Goal: Task Accomplishment & Management: Complete application form

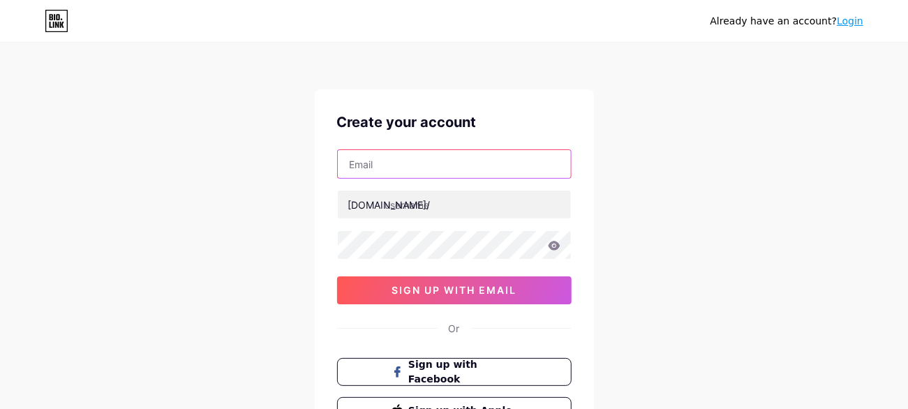
click at [460, 169] on input "text" at bounding box center [454, 164] width 233 height 28
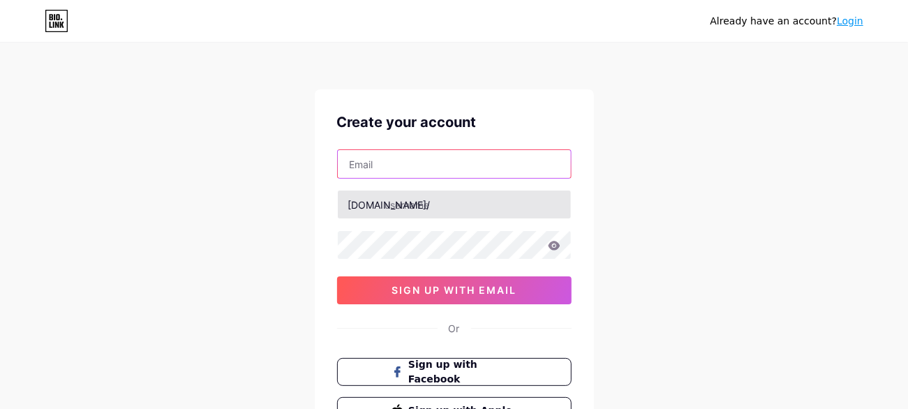
type input "[EMAIL_ADDRESS][DOMAIN_NAME]"
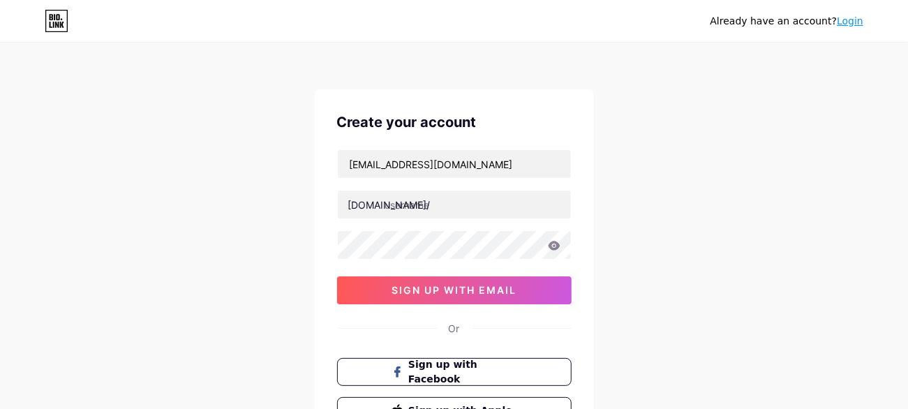
click at [308, 197] on div "Already have an account? Login Create your account [EMAIL_ADDRESS][DOMAIN_NAME]…" at bounding box center [454, 267] width 908 height 534
click at [427, 260] on div "[EMAIL_ADDRESS][DOMAIN_NAME] [DOMAIN_NAME]/ sign up with email" at bounding box center [454, 226] width 234 height 155
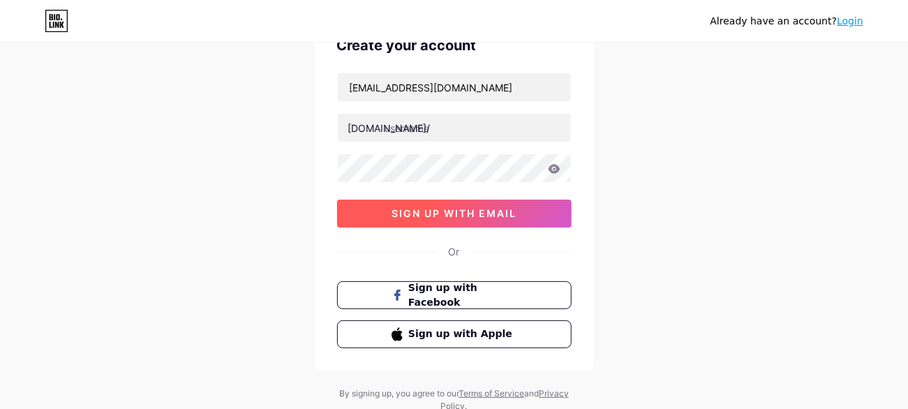
scroll to position [30, 0]
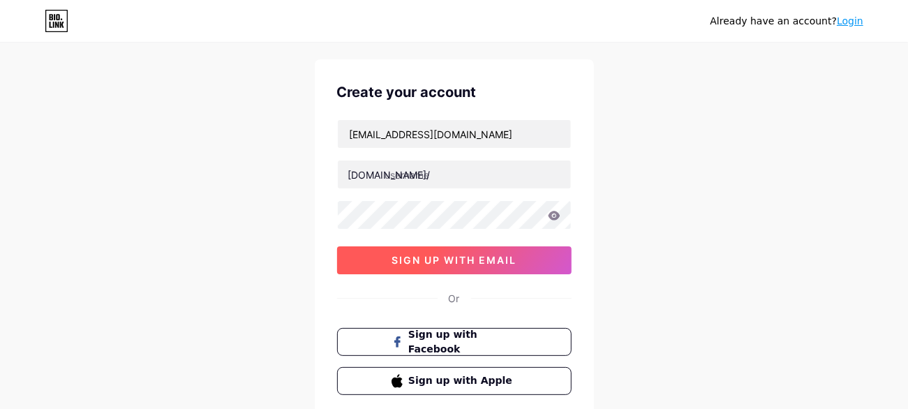
click at [465, 266] on button "sign up with email" at bounding box center [454, 260] width 234 height 28
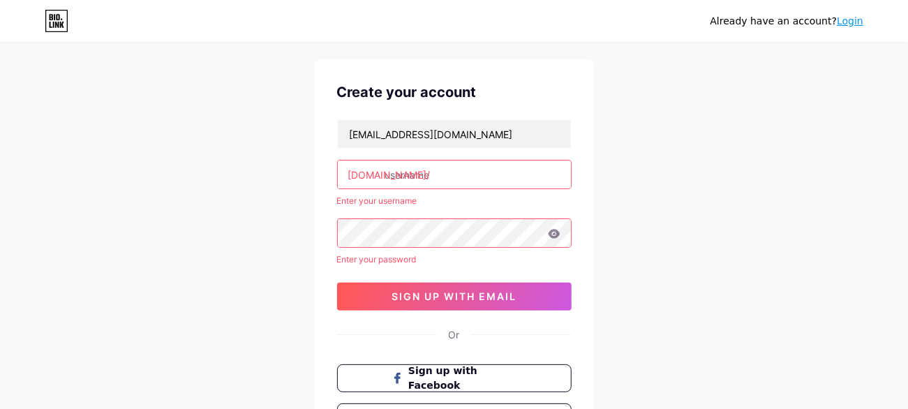
click at [444, 174] on input "text" at bounding box center [454, 174] width 233 height 28
click at [451, 174] on input "text" at bounding box center [454, 174] width 233 height 28
click at [283, 216] on div "Already have an account? Login Create your account [EMAIL_ADDRESS][DOMAIN_NAME]…" at bounding box center [454, 255] width 908 height 570
click at [432, 191] on div "[EMAIL_ADDRESS][DOMAIN_NAME] [DOMAIN_NAME]/ Enter your username Enter your pass…" at bounding box center [454, 214] width 234 height 191
click at [452, 179] on input "text" at bounding box center [454, 174] width 233 height 28
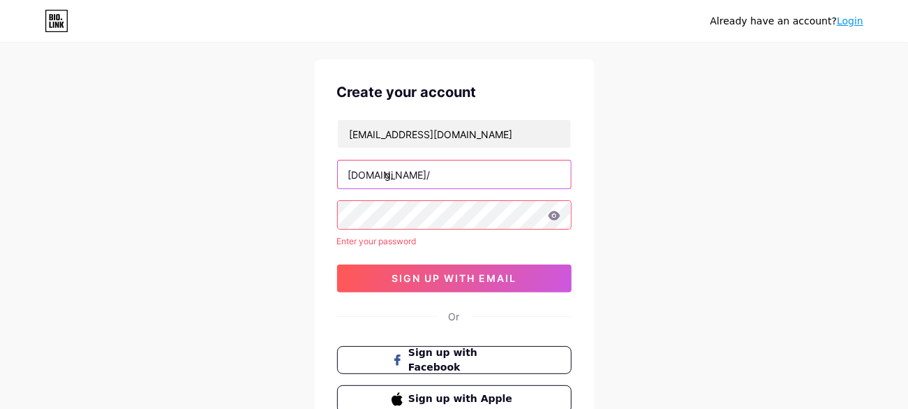
type input "g"
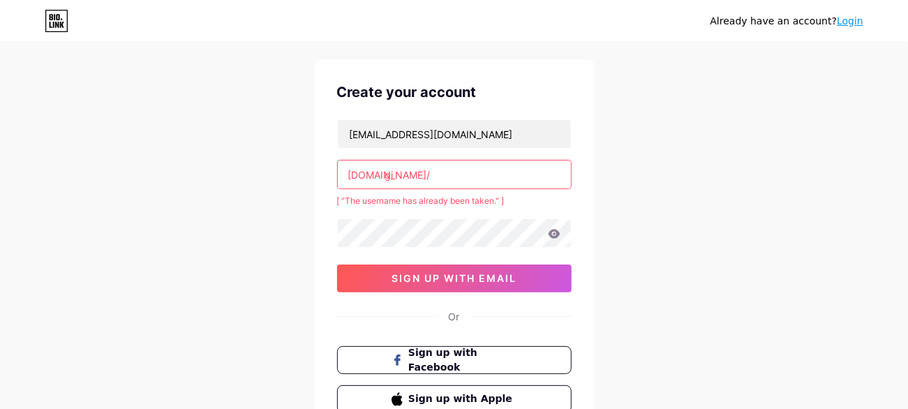
type input "g"
click at [698, 179] on div "Already have an account? Login Create your account [EMAIL_ADDRESS][DOMAIN_NAME]…" at bounding box center [454, 246] width 908 height 552
click at [271, 200] on div "Already have an account? Login Create your account [EMAIL_ADDRESS][DOMAIN_NAME]…" at bounding box center [454, 246] width 908 height 552
